Goal: Information Seeking & Learning: Learn about a topic

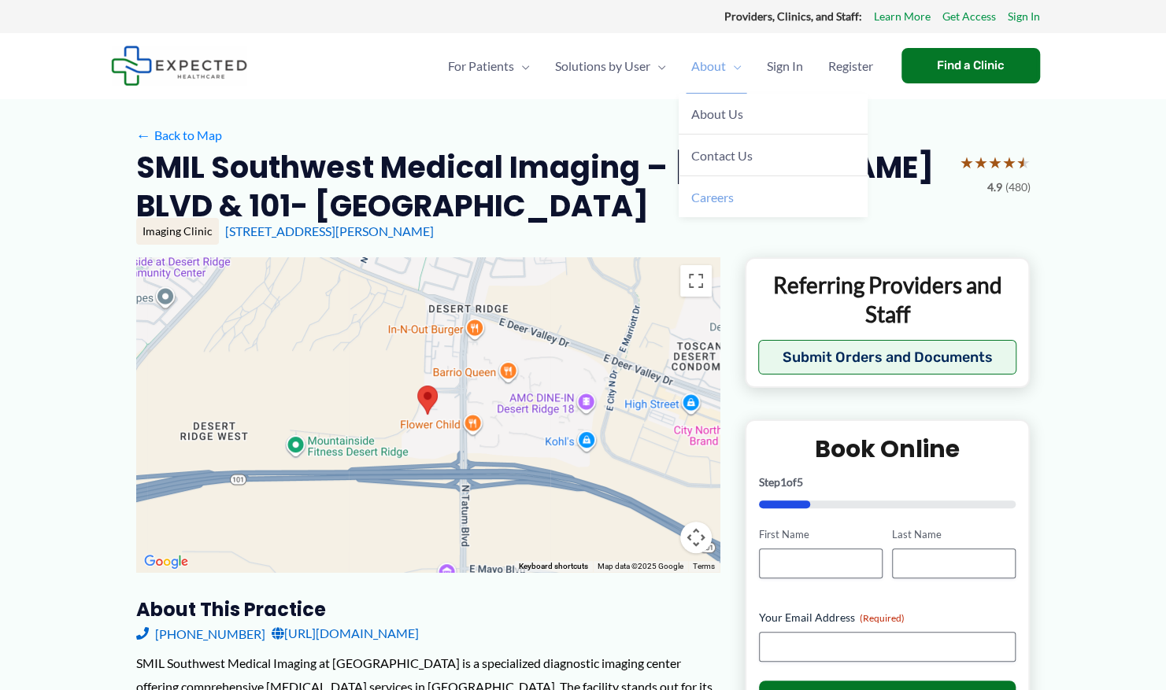
click at [712, 195] on span "Careers" at bounding box center [712, 197] width 43 height 15
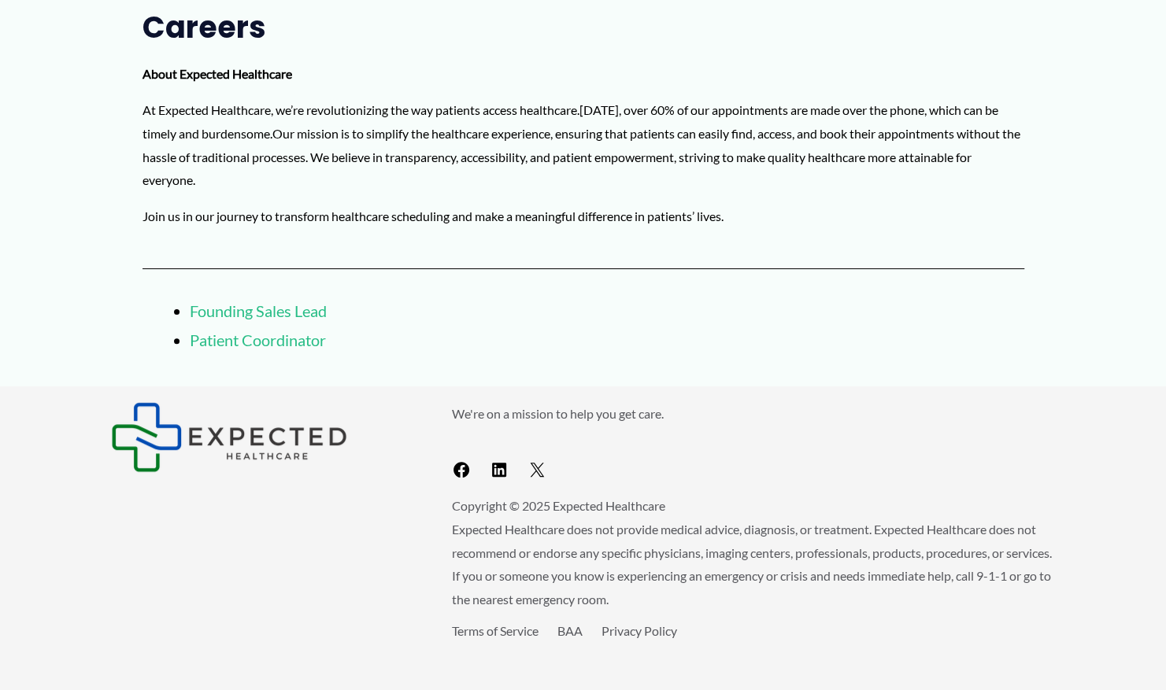
scroll to position [102, 0]
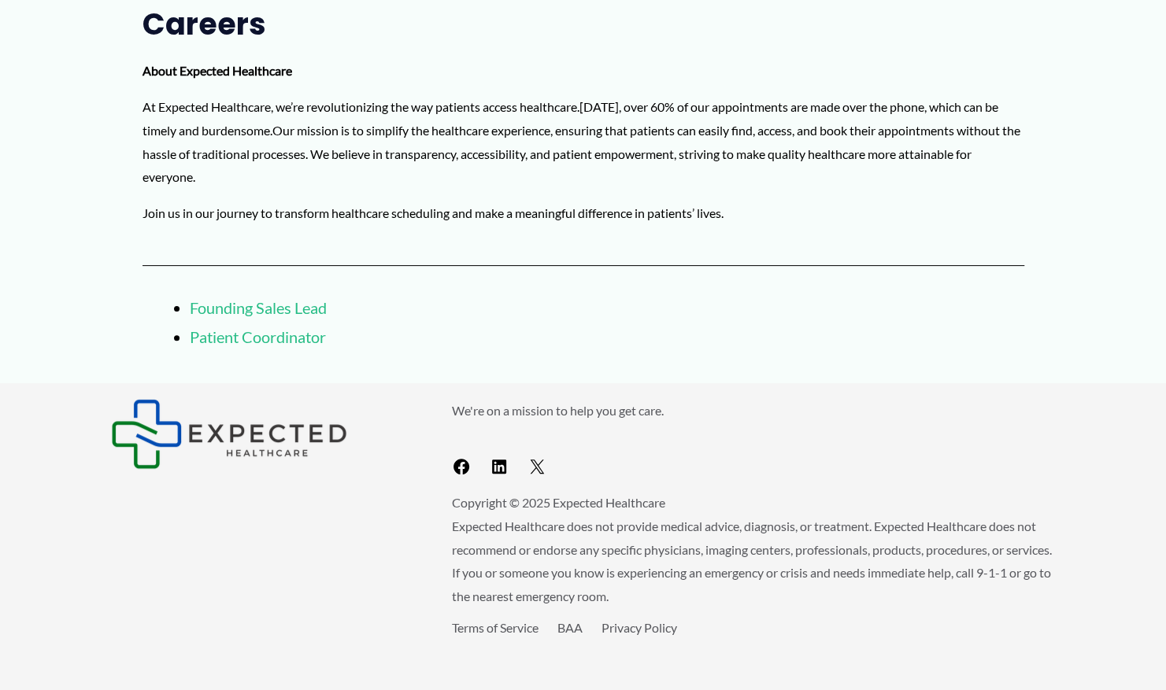
click at [299, 334] on link "Patient Coordinator" at bounding box center [258, 336] width 136 height 19
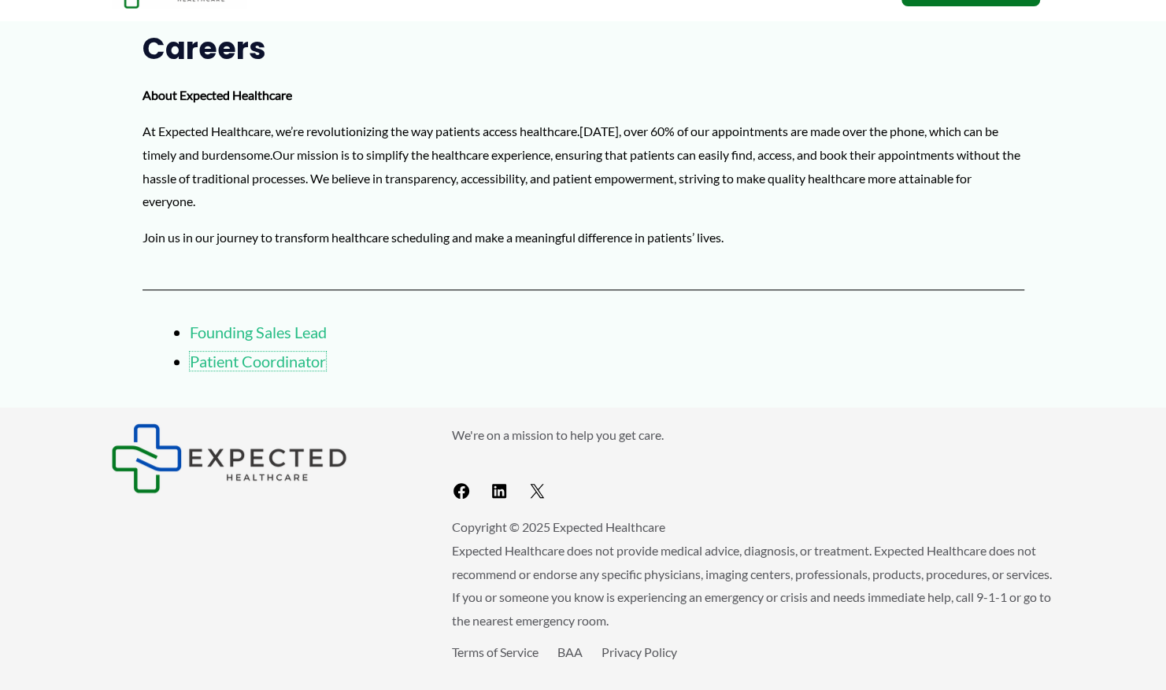
scroll to position [0, 0]
